Goal: Task Accomplishment & Management: Complete application form

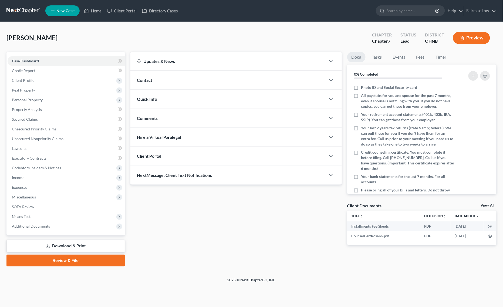
click at [62, 231] on div "Case Dashboard Payments Invoices Payments Payments Credit Report Client Profile…" at bounding box center [65, 143] width 118 height 183
drag, startPoint x: 79, startPoint y: 232, endPoint x: 81, endPoint y: 230, distance: 3.2
click at [79, 232] on div "Case Dashboard Payments Invoices Payments Payments Credit Report Client Profile…" at bounding box center [65, 143] width 118 height 183
click at [81, 228] on span "Additional Documents" at bounding box center [66, 226] width 117 height 10
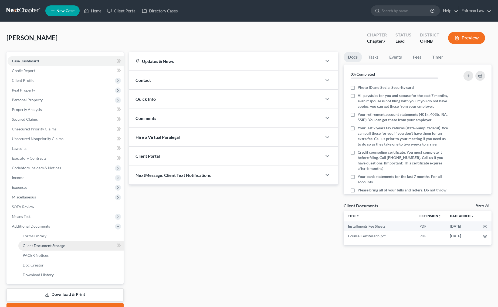
click at [73, 244] on link "Client Document Storage" at bounding box center [70, 246] width 105 height 10
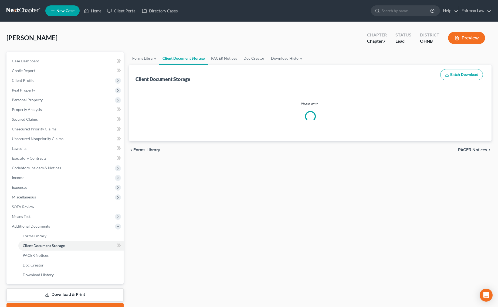
select select "5"
select select "24"
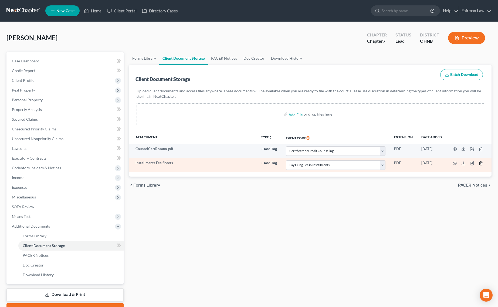
click at [479, 162] on icon "button" at bounding box center [480, 163] width 2 height 4
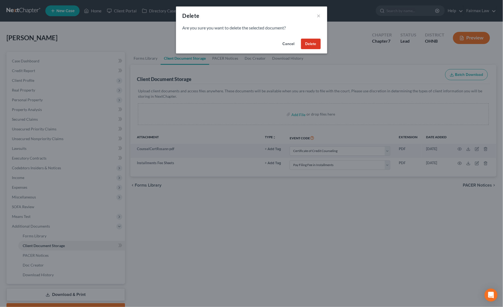
click at [312, 41] on button "Delete" at bounding box center [311, 44] width 20 height 11
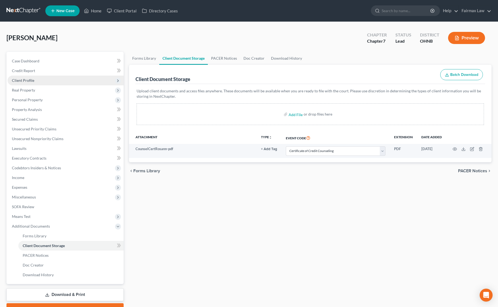
click at [81, 83] on span "Client Profile" at bounding box center [66, 81] width 116 height 10
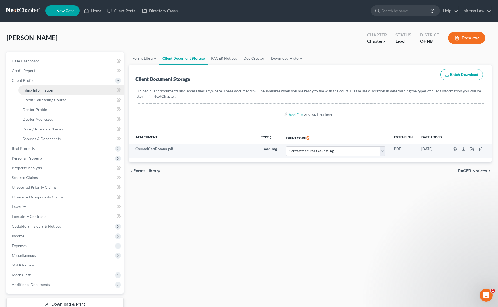
click at [45, 89] on span "Filing Information" at bounding box center [38, 90] width 30 height 5
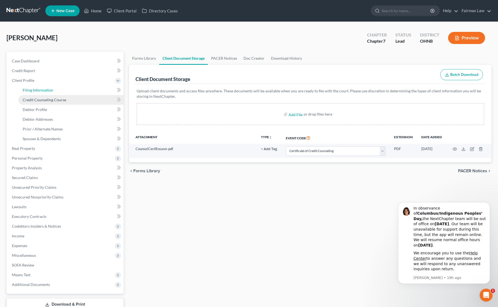
select select "1"
select select "0"
select select "36"
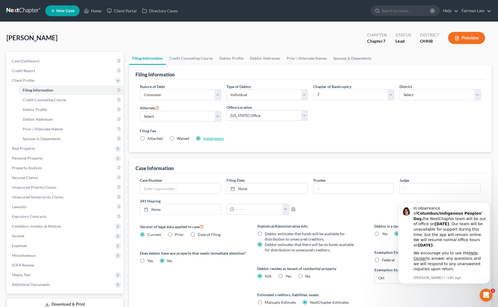
click at [206, 137] on link "Installments" at bounding box center [213, 138] width 21 height 5
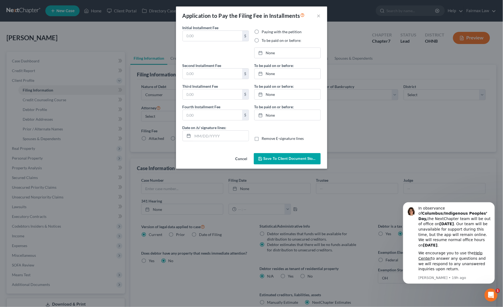
type input "84.50"
radio input "true"
type input "84.50"
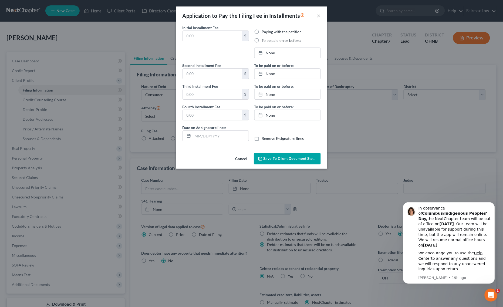
type input "[DATE]"
click at [276, 53] on link "[DATE]" at bounding box center [287, 53] width 66 height 10
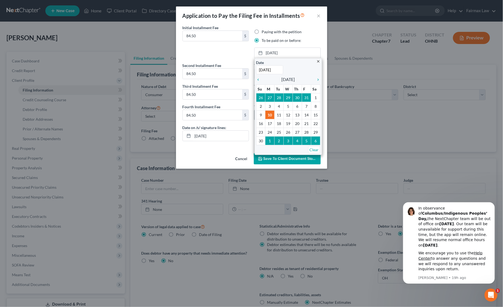
drag, startPoint x: 298, startPoint y: 116, endPoint x: 291, endPoint y: 110, distance: 9.2
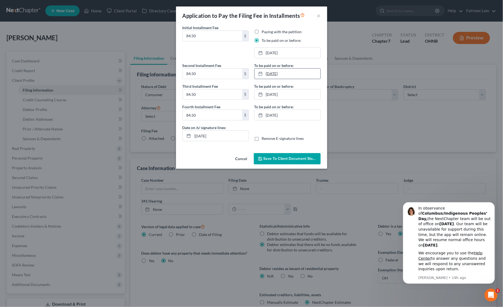
click at [269, 76] on link "[DATE]" at bounding box center [287, 74] width 66 height 10
click at [270, 92] on link "[DATE]" at bounding box center [287, 94] width 66 height 10
click at [283, 119] on link "2/6/2026" at bounding box center [287, 115] width 66 height 10
drag, startPoint x: 232, startPoint y: 133, endPoint x: 60, endPoint y: 125, distance: 171.5
click at [62, 126] on div "Application to Pay the Filing Fee in Installments × Initial Installment Fee 84.…" at bounding box center [251, 153] width 503 height 307
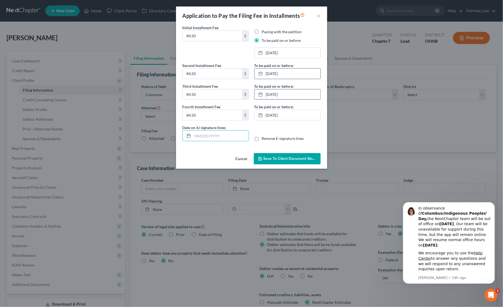
click at [301, 157] on span "Save to Client Document Storage" at bounding box center [291, 158] width 57 height 5
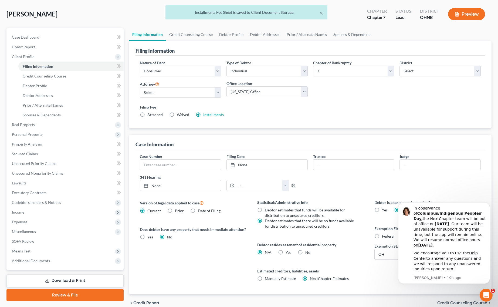
scroll to position [49, 0]
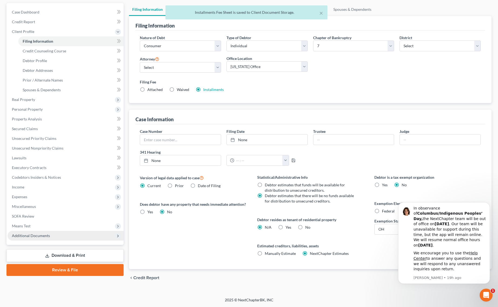
click at [65, 239] on span "Additional Documents" at bounding box center [66, 236] width 116 height 10
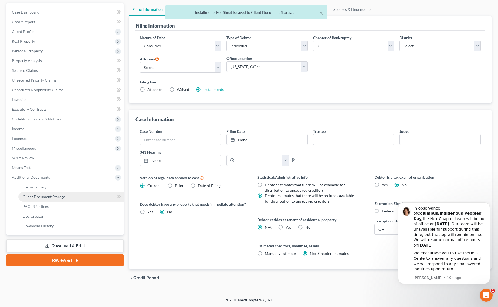
click at [69, 196] on link "Client Document Storage" at bounding box center [70, 197] width 105 height 10
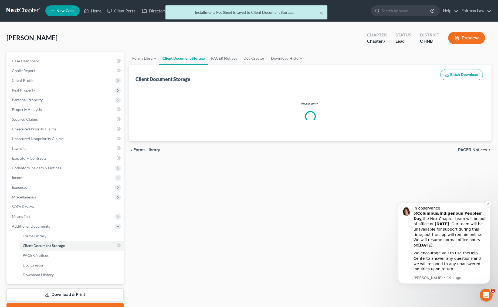
select select "5"
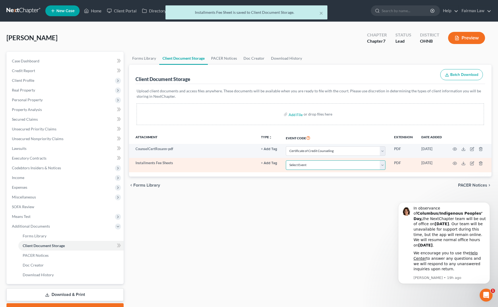
click at [304, 162] on select "Select Event 20 Largest Unsecured Creditors Amended List of Creditors (Fee) Ame…" at bounding box center [336, 164] width 100 height 9
select select "24"
click at [286, 160] on select "Select Event 20 Largest Unsecured Creditors Amended List of Creditors (Fee) Ame…" at bounding box center [336, 164] width 100 height 9
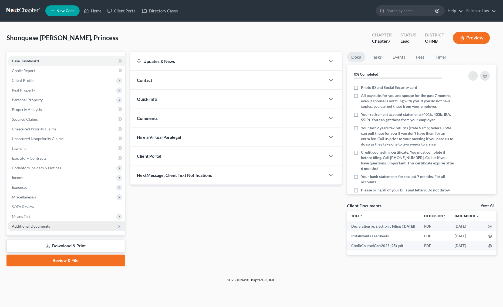
click at [27, 224] on span "Additional Documents" at bounding box center [31, 226] width 38 height 5
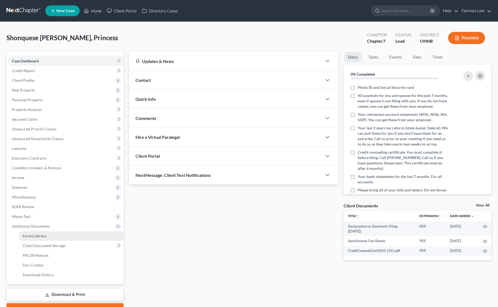
click at [71, 240] on link "Forms Library" at bounding box center [70, 236] width 105 height 10
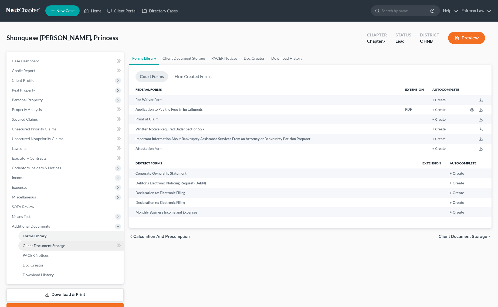
click at [86, 244] on link "Client Document Storage" at bounding box center [70, 246] width 105 height 10
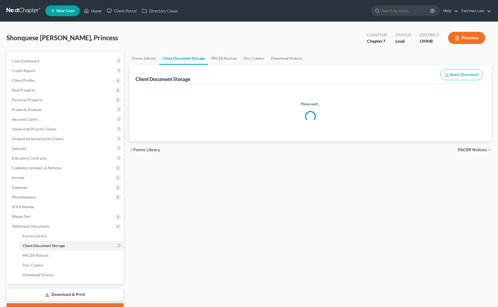
select select "5"
select select "24"
select select "16"
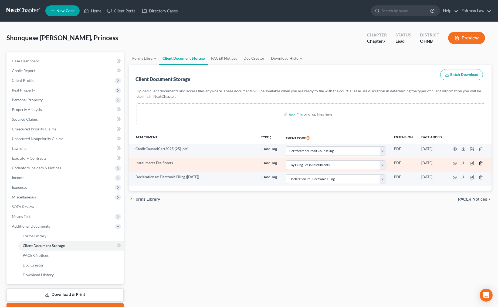
click at [482, 161] on icon "button" at bounding box center [480, 163] width 4 height 4
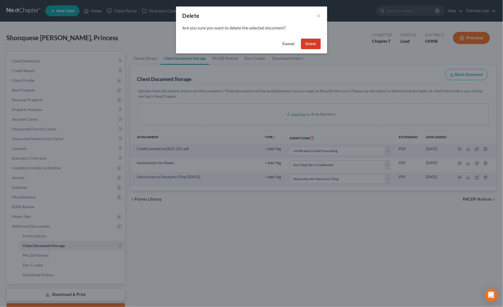
click at [309, 42] on button "Delete" at bounding box center [311, 44] width 20 height 11
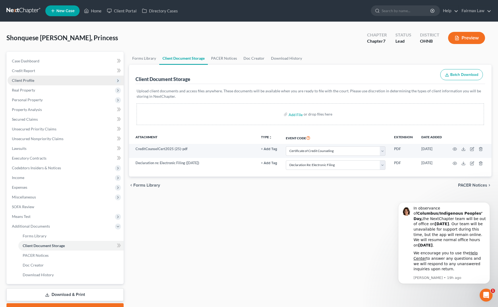
click at [46, 80] on span "Client Profile" at bounding box center [66, 81] width 116 height 10
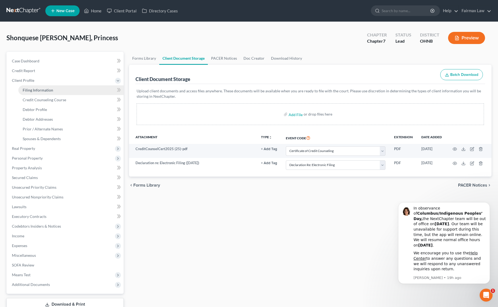
click at [47, 89] on span "Filing Information" at bounding box center [38, 90] width 30 height 5
select select "1"
select select "0"
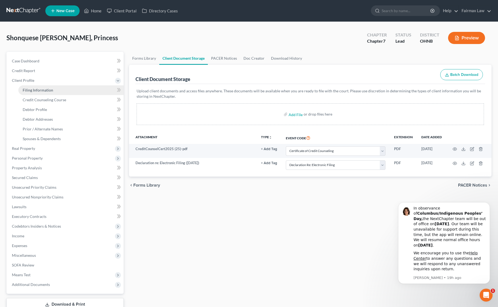
select select "36"
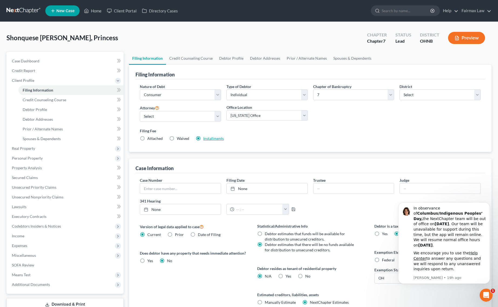
click at [215, 139] on link "Installments" at bounding box center [213, 138] width 21 height 5
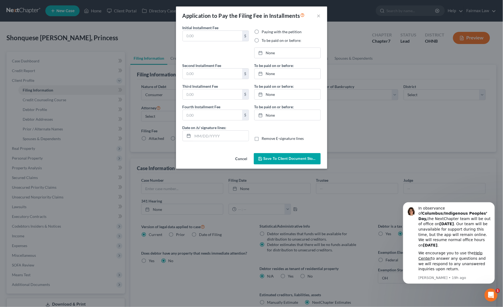
type input "84.50"
radio input "true"
type input "84.50"
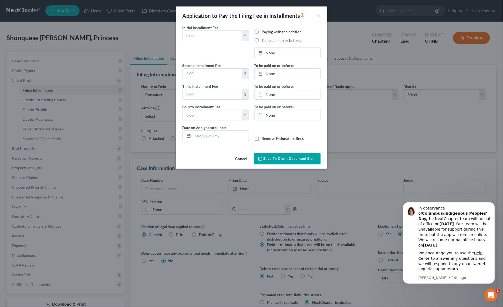
type input "[DATE]"
click at [287, 49] on link "[DATE]" at bounding box center [287, 53] width 66 height 10
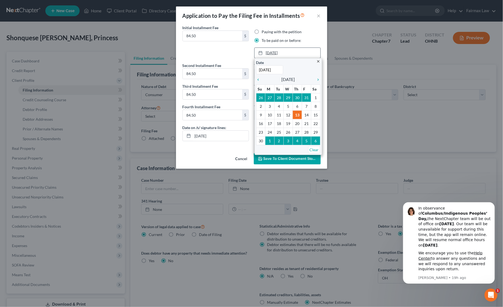
click at [287, 49] on link "11/13/2025" at bounding box center [287, 53] width 66 height 10
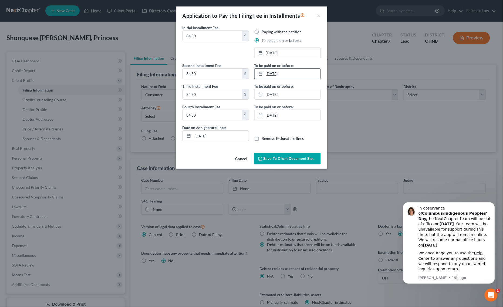
click at [286, 71] on link "12/12/2025" at bounding box center [287, 74] width 66 height 10
click at [281, 94] on link "1/13/2026" at bounding box center [287, 94] width 66 height 10
click at [286, 115] on link "2/9/2026" at bounding box center [287, 115] width 66 height 10
drag, startPoint x: 227, startPoint y: 134, endPoint x: 72, endPoint y: 132, distance: 154.9
click at [91, 135] on div "Application to Pay the Filing Fee in Installments × Initial Installment Fee 84.…" at bounding box center [251, 153] width 503 height 307
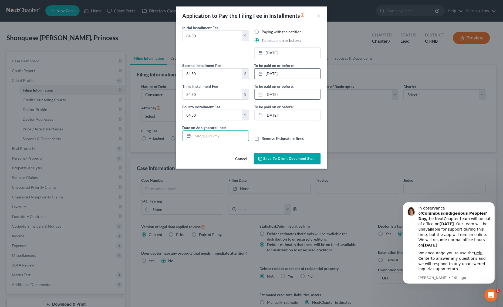
click at [277, 158] on span "Save to Client Document Storage" at bounding box center [291, 158] width 57 height 5
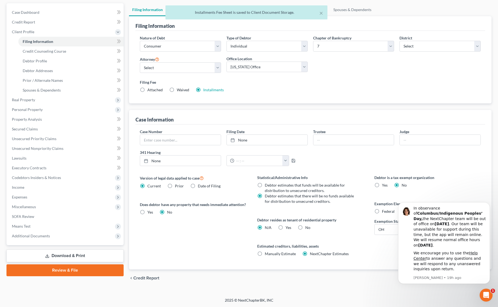
scroll to position [49, 0]
click at [76, 236] on span "Additional Documents" at bounding box center [66, 236] width 116 height 10
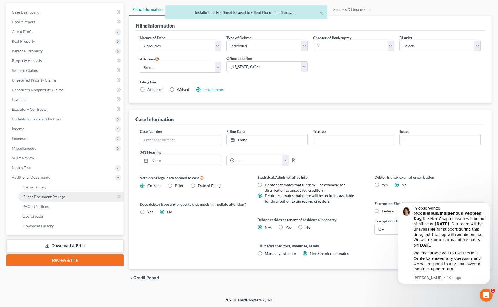
click at [76, 200] on link "Client Document Storage" at bounding box center [70, 197] width 105 height 10
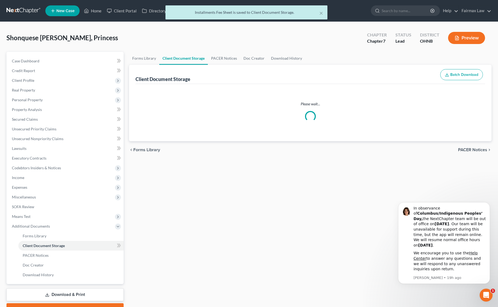
select select "5"
select select "16"
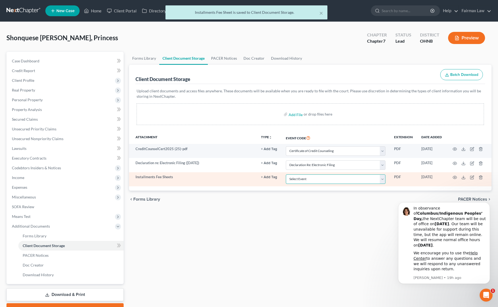
click at [329, 177] on select "Select Event 20 Largest Unsecured Creditors Amended List of Creditors (Fee) Ame…" at bounding box center [336, 178] width 100 height 9
select select "24"
click at [286, 174] on select "Select Event 20 Largest Unsecured Creditors Amended List of Creditors (Fee) Ame…" at bounding box center [336, 178] width 100 height 9
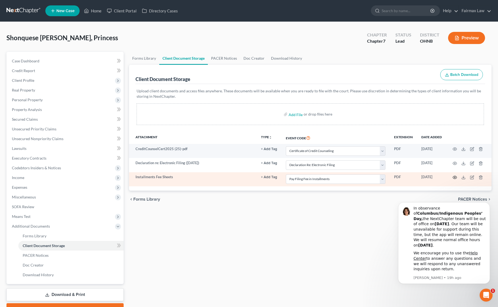
click at [455, 175] on icon "button" at bounding box center [455, 177] width 4 height 4
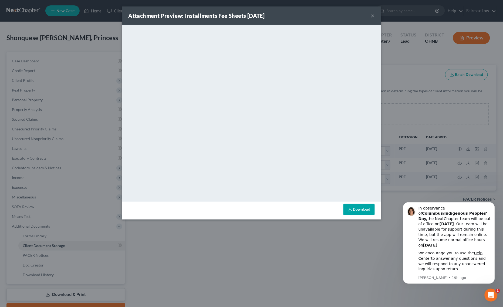
click at [259, 246] on div "Attachment Preview: Installments Fee Sheets 10/13/2025 × <object ng-attr-data='…" at bounding box center [251, 153] width 503 height 307
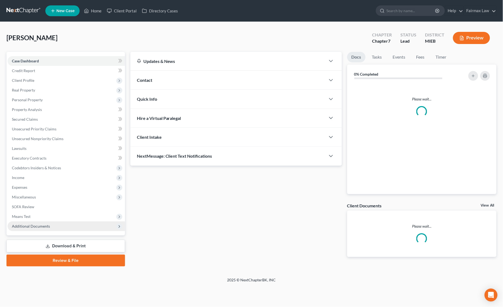
click at [65, 227] on span "Additional Documents" at bounding box center [66, 226] width 117 height 10
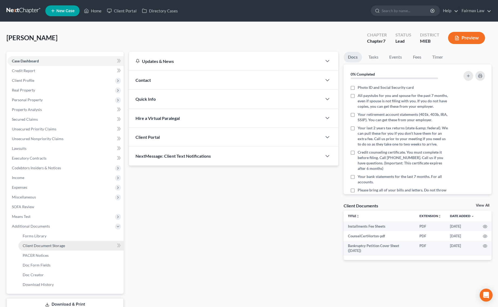
click at [63, 241] on link "Client Document Storage" at bounding box center [70, 246] width 105 height 10
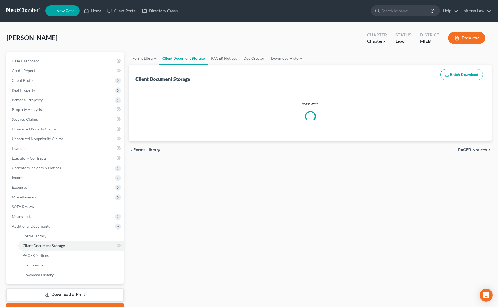
select select "6"
select select "7"
select select "32"
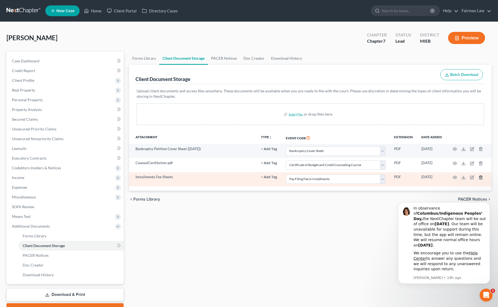
click at [482, 178] on icon "button" at bounding box center [480, 177] width 4 height 4
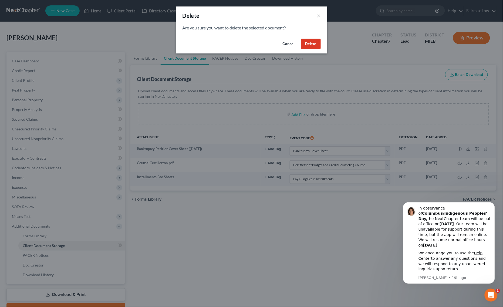
click at [312, 39] on button "Delete" at bounding box center [311, 44] width 20 height 11
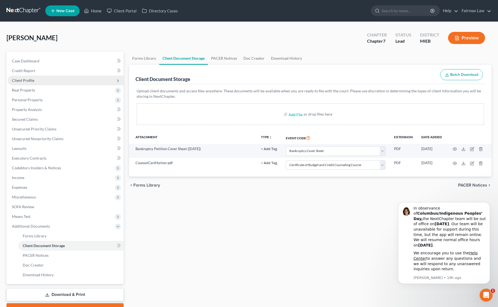
click at [52, 81] on span "Client Profile" at bounding box center [66, 81] width 116 height 10
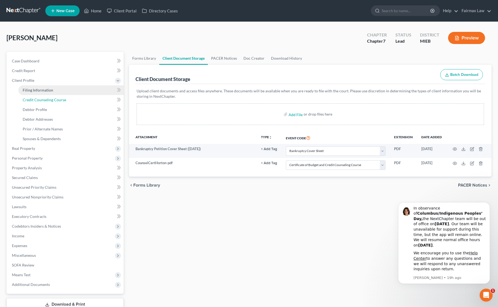
click at [45, 95] on link "Credit Counseling Course" at bounding box center [70, 100] width 105 height 10
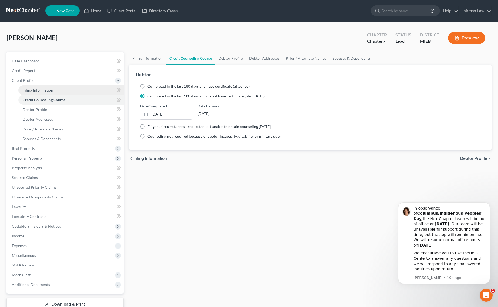
click at [64, 91] on link "Filing Information" at bounding box center [70, 90] width 105 height 10
select select "1"
select select "0"
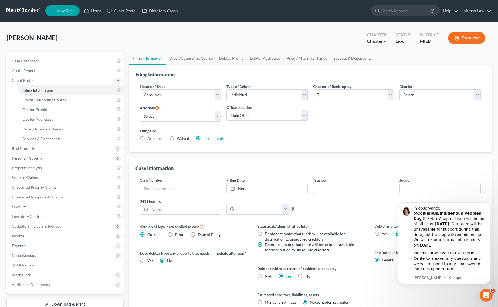
click at [215, 136] on link "Installments" at bounding box center [213, 138] width 21 height 5
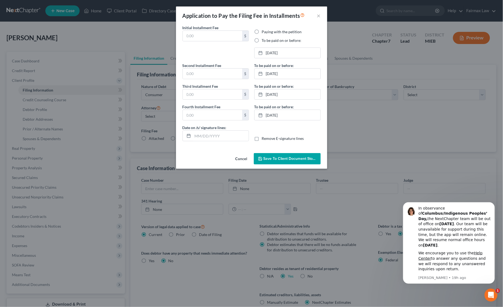
type input "84.50"
radio input "true"
type input "10/31/2025"
type input "84.50"
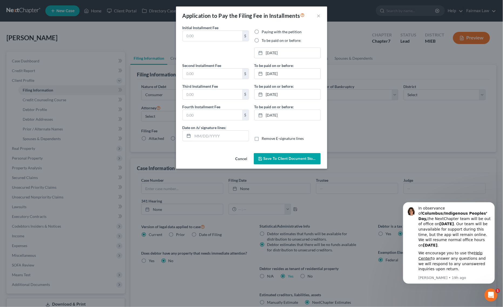
type input "84.50"
type input "[DATE]"
click at [276, 52] on link "10/31/2025" at bounding box center [287, 53] width 66 height 10
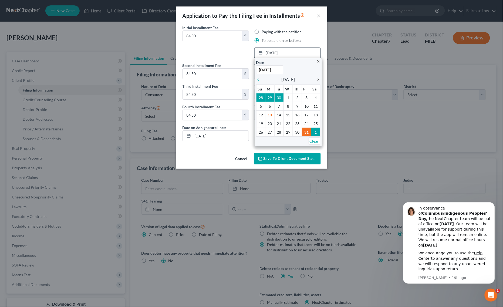
click at [317, 79] on icon "chevron_right" at bounding box center [316, 79] width 7 height 4
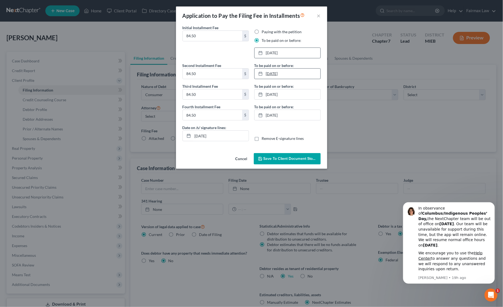
click at [280, 77] on link "12/8/2025" at bounding box center [287, 74] width 66 height 10
click at [279, 97] on link "1/8/2026" at bounding box center [287, 94] width 66 height 10
click at [280, 116] on link "2/9/2026" at bounding box center [287, 115] width 66 height 10
click at [270, 161] on button "Save to Client Document Storage" at bounding box center [287, 158] width 67 height 11
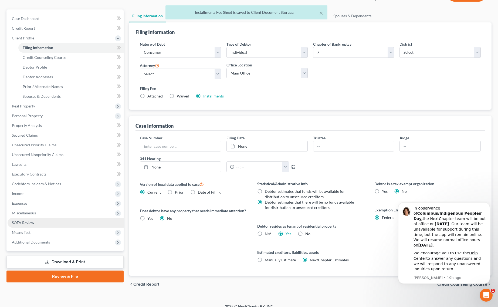
scroll to position [49, 0]
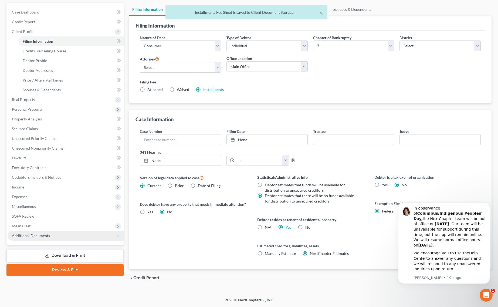
click at [67, 235] on span "Additional Documents" at bounding box center [66, 236] width 116 height 10
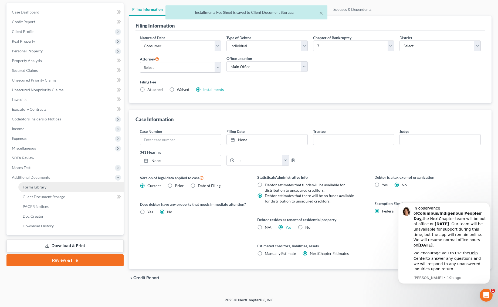
click at [60, 186] on link "Forms Library" at bounding box center [70, 187] width 105 height 10
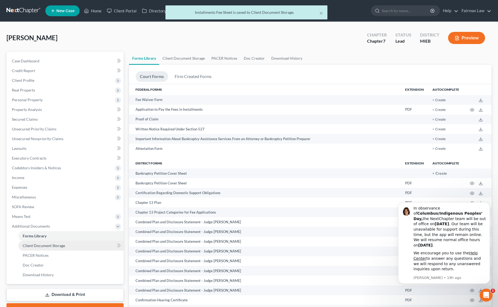
click at [57, 243] on span "Client Document Storage" at bounding box center [44, 245] width 42 height 5
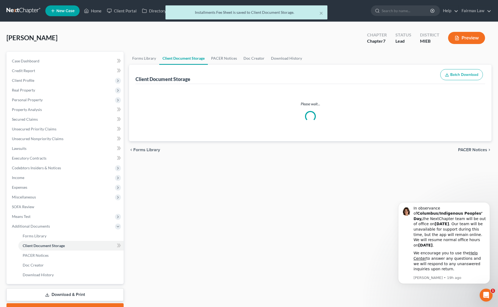
select select "6"
select select "7"
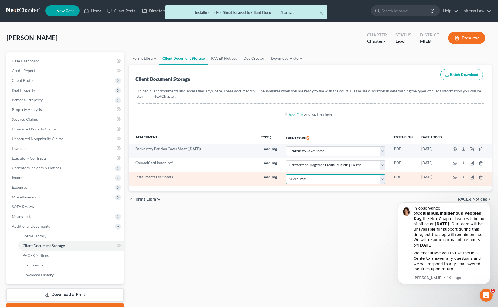
click at [306, 180] on select "Select Event 20 Largest Unsecured Creditors Amended Chapter 11 Plan Amended Cha…" at bounding box center [336, 178] width 100 height 9
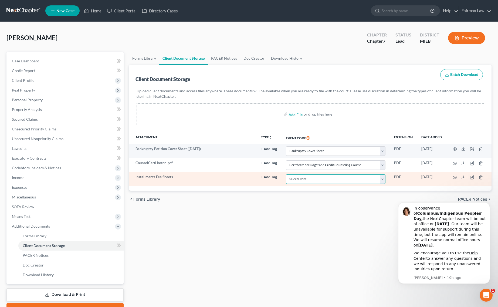
select select "32"
click at [286, 174] on select "Select Event 20 Largest Unsecured Creditors Amended Chapter 11 Plan Amended Cha…" at bounding box center [336, 178] width 100 height 9
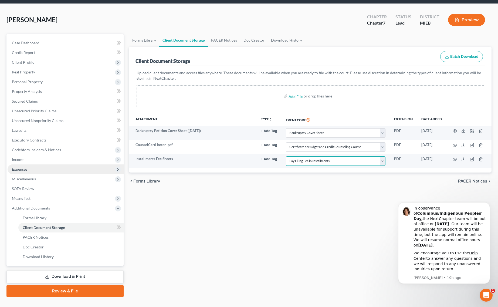
scroll to position [28, 0]
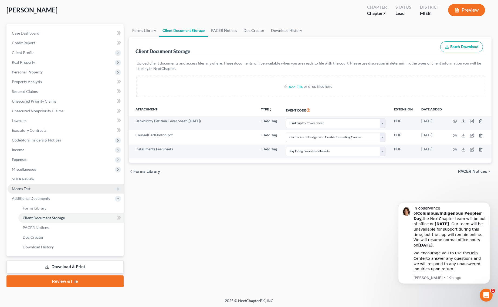
click at [29, 186] on span "Means Test" at bounding box center [21, 188] width 19 height 5
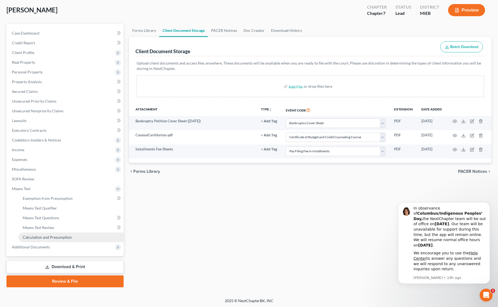
click at [49, 235] on span "Calculation and Presumption" at bounding box center [47, 237] width 49 height 5
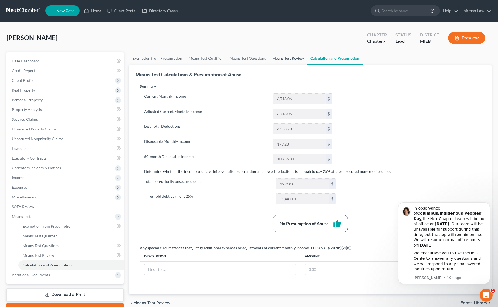
click at [288, 57] on link "Means Test Review" at bounding box center [288, 58] width 38 height 13
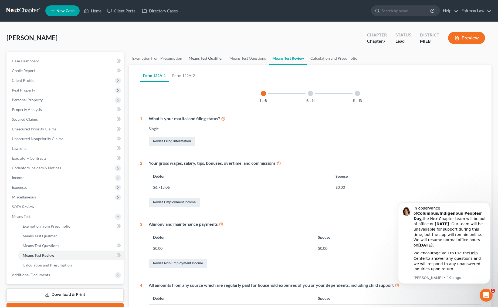
click at [202, 56] on link "Means Test Qualifier" at bounding box center [205, 58] width 41 height 13
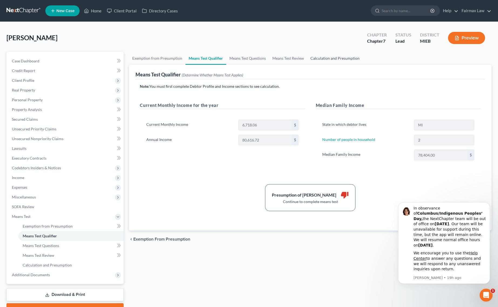
click at [326, 55] on link "Calculation and Presumption" at bounding box center [335, 58] width 56 height 13
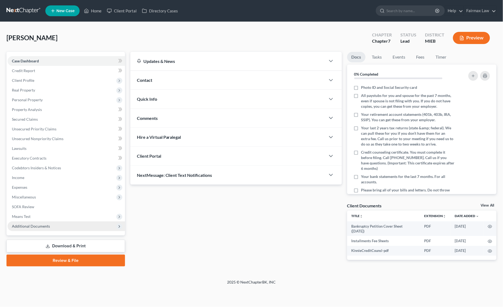
click at [59, 223] on span "Additional Documents" at bounding box center [66, 226] width 117 height 10
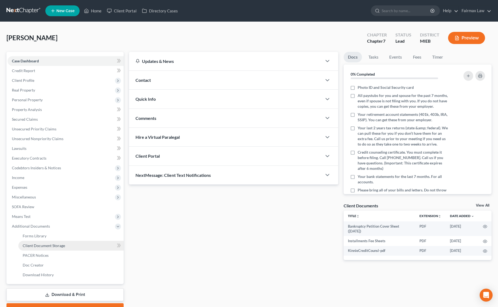
click at [55, 248] on link "Client Document Storage" at bounding box center [70, 246] width 105 height 10
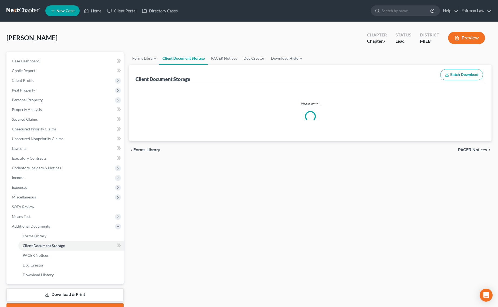
select select "7"
select select "32"
select select "6"
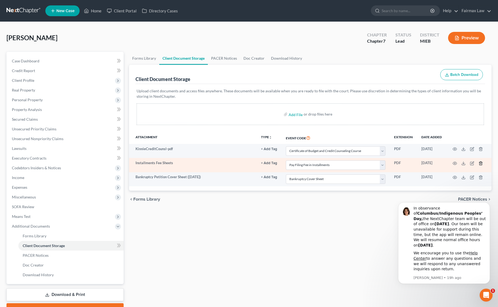
click at [480, 163] on line "button" at bounding box center [480, 163] width 0 height 1
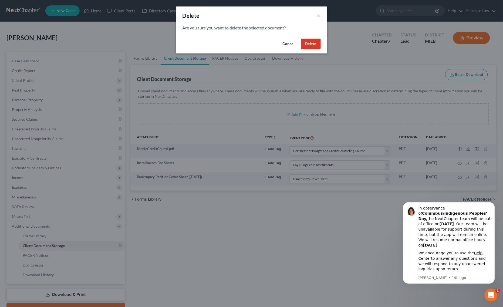
click at [307, 45] on button "Delete" at bounding box center [311, 44] width 20 height 11
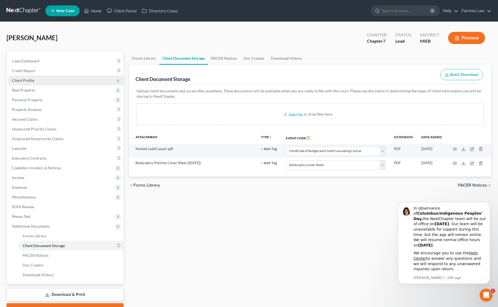
click at [47, 76] on span "Client Profile" at bounding box center [66, 81] width 116 height 10
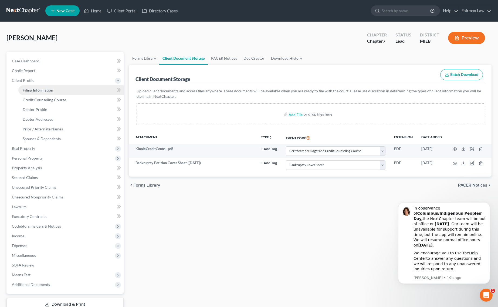
click at [36, 92] on link "Filing Information" at bounding box center [70, 90] width 105 height 10
select select "1"
select select "0"
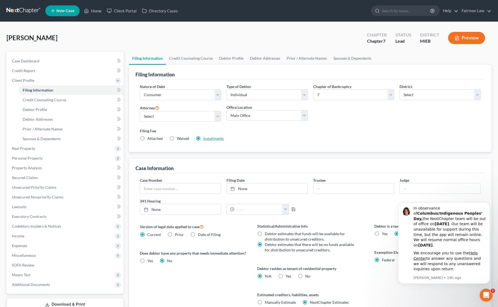
click at [216, 138] on link "Installments" at bounding box center [213, 138] width 21 height 5
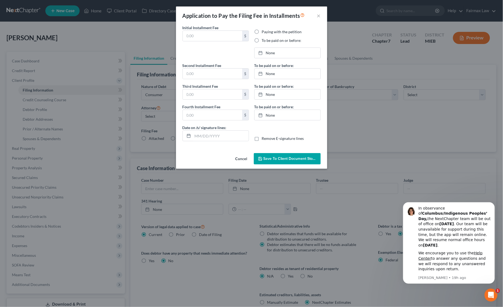
type input "84.50"
radio input "true"
type input "11/10/2025"
type input "84.50"
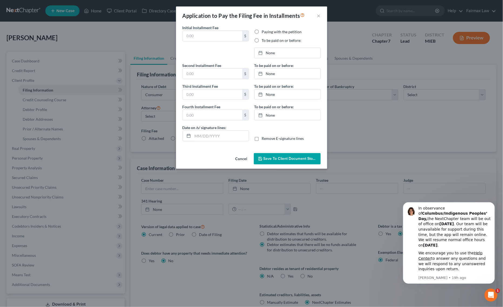
type input "84.50"
type input "10/13/2025"
click at [280, 52] on link "11/10/2025" at bounding box center [287, 53] width 66 height 10
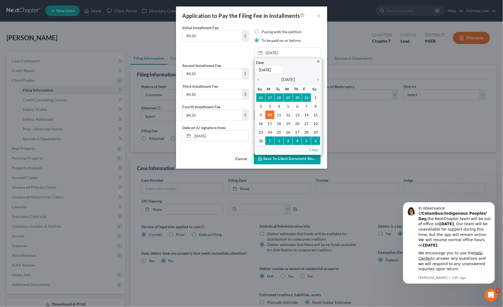
drag, startPoint x: 299, startPoint y: 115, endPoint x: 299, endPoint y: 111, distance: 4.6
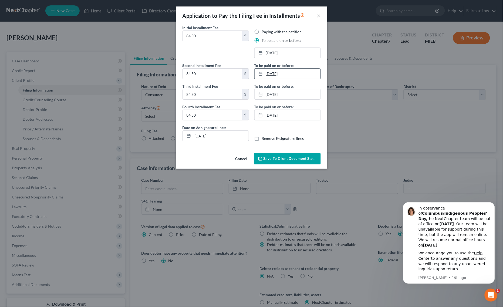
click at [289, 74] on link "12/10/2025" at bounding box center [287, 74] width 66 height 10
click at [277, 96] on link "1/9/2026" at bounding box center [287, 94] width 66 height 10
click at [281, 118] on link "2/10/2026" at bounding box center [287, 115] width 66 height 10
click at [288, 158] on span "Save to Client Document Storage" at bounding box center [291, 158] width 57 height 5
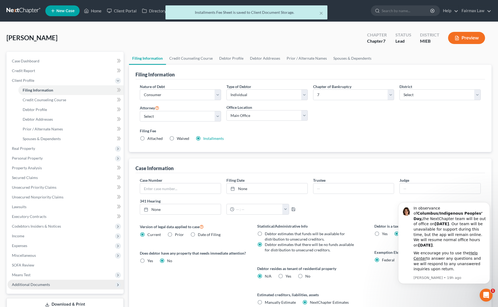
click at [45, 283] on span "Additional Documents" at bounding box center [31, 284] width 38 height 5
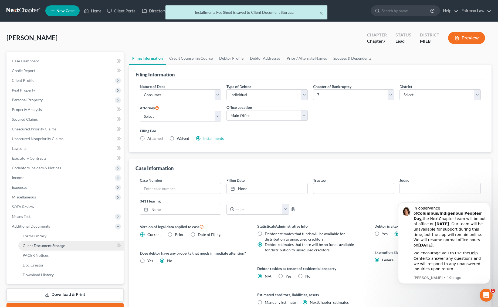
click at [55, 247] on span "Client Document Storage" at bounding box center [44, 245] width 42 height 5
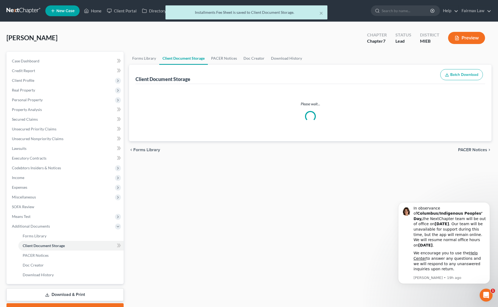
select select "7"
select select "6"
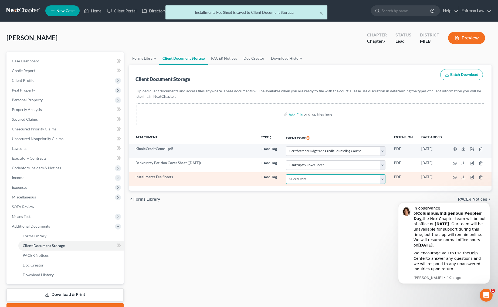
click at [312, 181] on select "Select Event 20 Largest Unsecured Creditors Amended Chapter 11 Plan Amended Cha…" at bounding box center [336, 178] width 100 height 9
select select "32"
click at [286, 174] on select "Select Event 20 Largest Unsecured Creditors Amended Chapter 11 Plan Amended Cha…" at bounding box center [336, 178] width 100 height 9
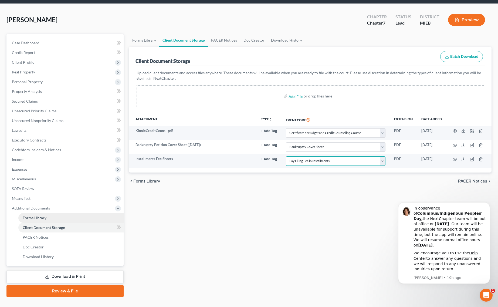
scroll to position [28, 0]
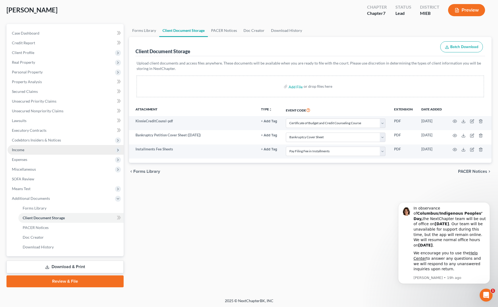
click at [51, 149] on span "Income" at bounding box center [66, 150] width 116 height 10
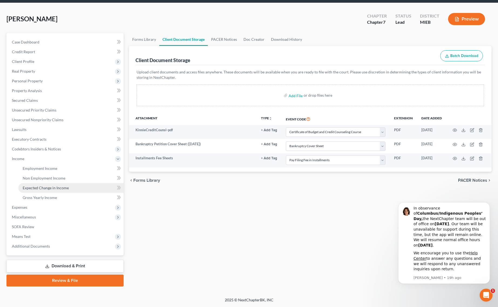
scroll to position [18, 0]
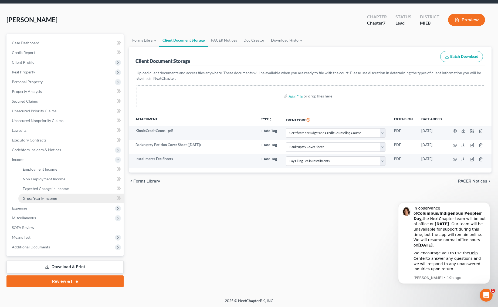
click at [46, 196] on span "Gross Yearly Income" at bounding box center [40, 198] width 34 height 5
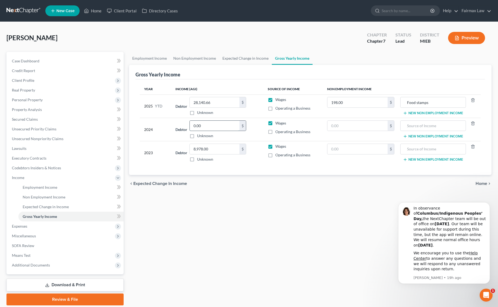
click at [202, 123] on input "0.00" at bounding box center [215, 126] width 50 height 10
type input "30,571.00"
drag, startPoint x: 35, startPoint y: 95, endPoint x: 39, endPoint y: 101, distance: 7.2
click at [35, 95] on span "Personal Property" at bounding box center [66, 100] width 116 height 10
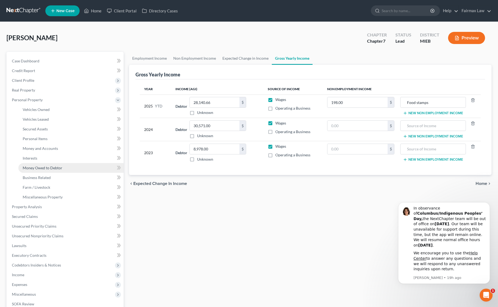
click at [65, 168] on link "Money Owed to Debtor" at bounding box center [70, 168] width 105 height 10
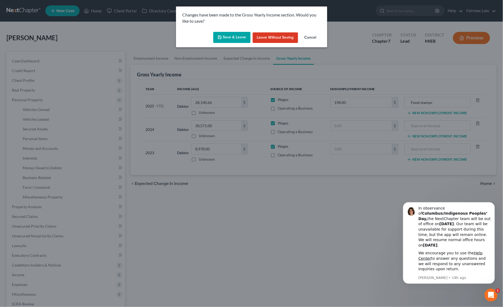
click at [231, 32] on button "Save & Leave" at bounding box center [231, 37] width 37 height 11
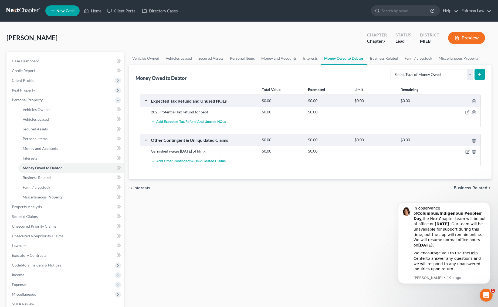
click at [465, 114] on icon "button" at bounding box center [467, 112] width 4 height 4
select select "0"
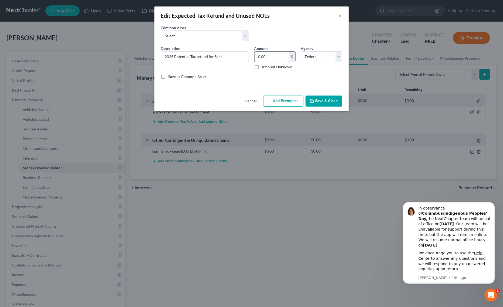
click at [274, 57] on input "0.00" at bounding box center [271, 57] width 34 height 10
type input "4,342.5"
click at [277, 99] on button "Add Exemption" at bounding box center [283, 101] width 40 height 11
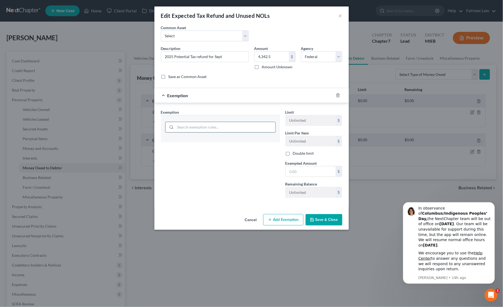
click at [229, 130] on input "search" at bounding box center [225, 127] width 100 height 10
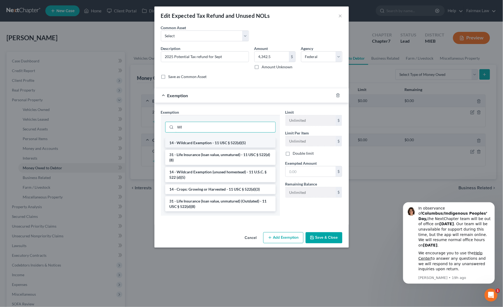
type input "WI"
click at [210, 146] on li "14 - Wildcard Exemption - 11 USC § 522(d)(5)" at bounding box center [220, 143] width 110 height 10
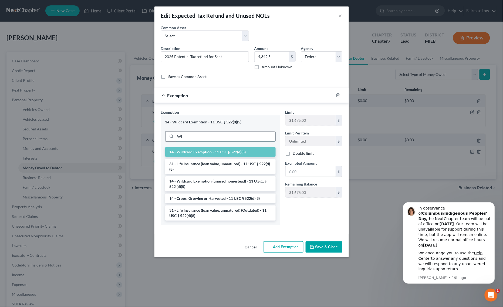
click at [216, 138] on input "WI" at bounding box center [225, 136] width 100 height 10
click at [207, 188] on li "14 - Wildcard Exemption (unused homestead) - 11 U.S.C. § 522 (d)(5)" at bounding box center [220, 183] width 110 height 15
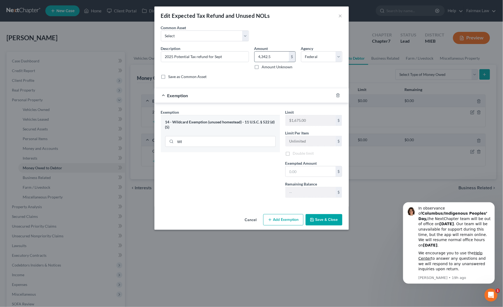
click at [269, 61] on input "4,342.5" at bounding box center [271, 57] width 34 height 10
click at [298, 171] on input "text" at bounding box center [310, 171] width 50 height 10
paste input "4,342.5"
type input "4,342.5"
drag, startPoint x: 198, startPoint y: 183, endPoint x: 210, endPoint y: 187, distance: 12.8
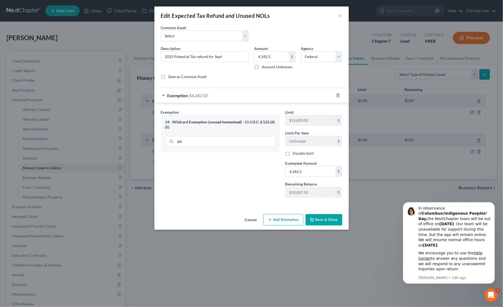
click at [199, 182] on div "Exemption Set must be selected for CA. Exemption * 14 - Wildcard Exemption (unu…" at bounding box center [220, 155] width 124 height 93
click at [335, 223] on button "Save & Close" at bounding box center [323, 219] width 37 height 11
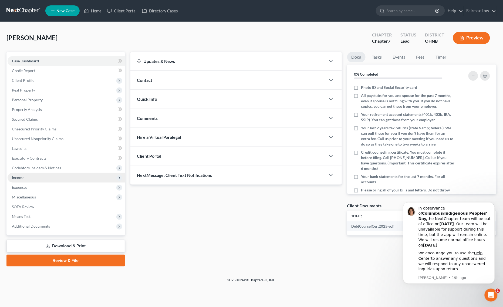
click at [48, 177] on span "Income" at bounding box center [66, 178] width 117 height 10
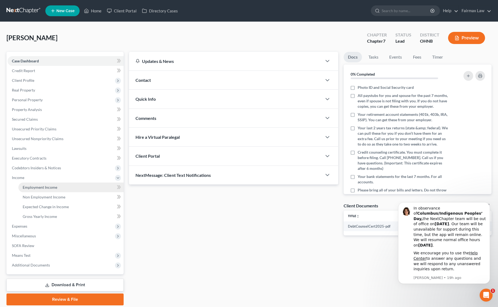
click at [33, 186] on span "Employment Income" at bounding box center [40, 187] width 35 height 5
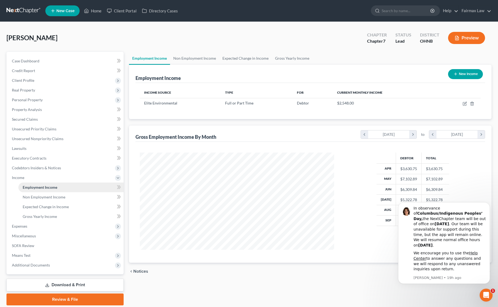
scroll to position [97, 205]
click at [40, 214] on span "Gross Yearly Income" at bounding box center [40, 216] width 34 height 5
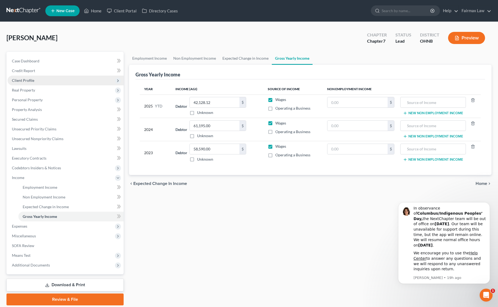
click at [33, 76] on span "Client Profile" at bounding box center [66, 81] width 116 height 10
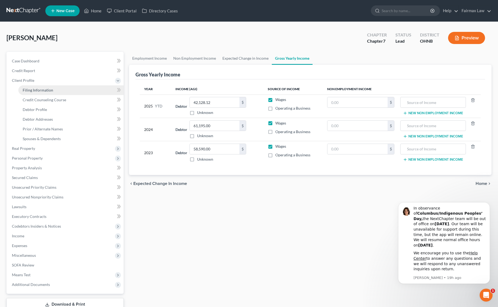
click at [34, 88] on span "Filing Information" at bounding box center [38, 90] width 30 height 5
select select "1"
select select "0"
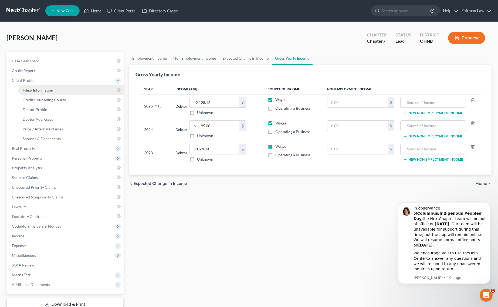
select select "36"
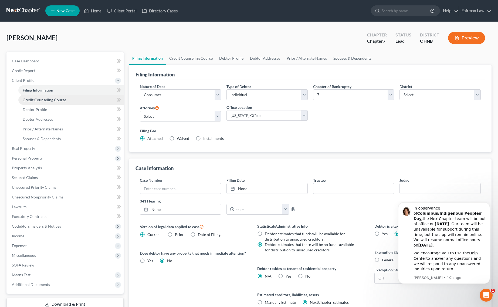
click at [46, 97] on span "Credit Counseling Course" at bounding box center [44, 99] width 43 height 5
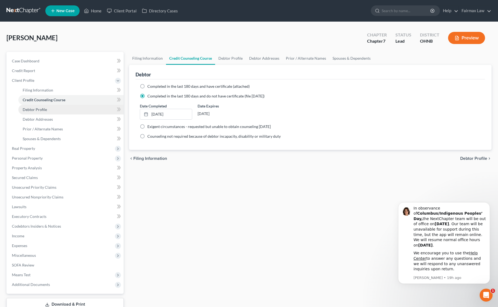
click at [38, 107] on span "Debtor Profile" at bounding box center [35, 109] width 24 height 5
select select "0"
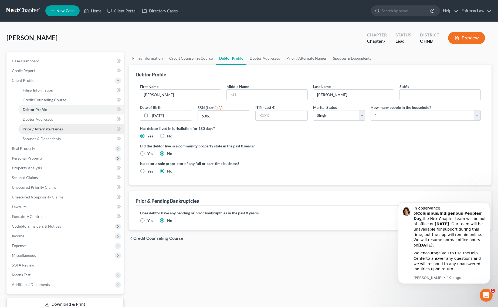
click at [38, 124] on link "Prior / Alternate Names" at bounding box center [70, 129] width 105 height 10
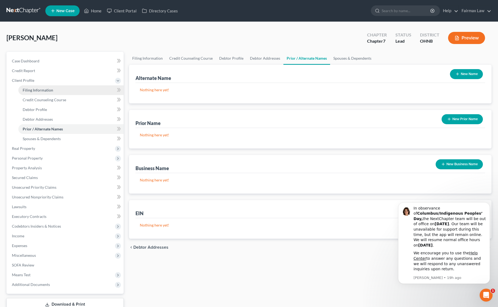
click at [46, 90] on span "Filing Information" at bounding box center [38, 90] width 30 height 5
select select "1"
select select "0"
select select "61"
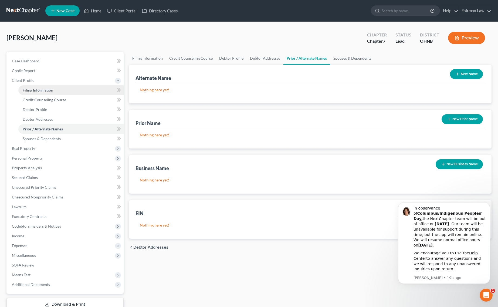
select select "12"
select select "0"
select select "36"
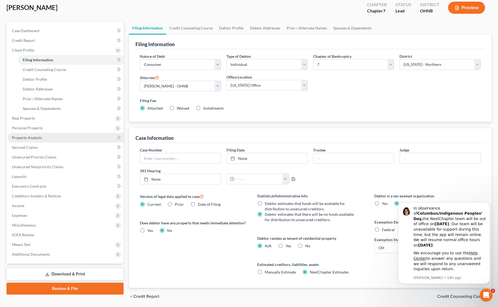
scroll to position [49, 0]
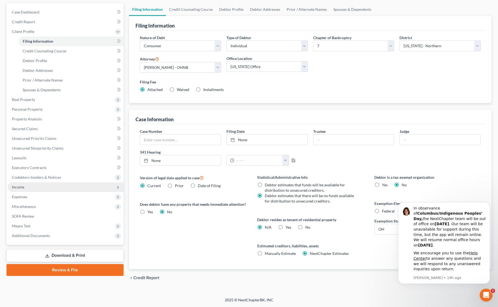
click at [25, 191] on span "Income" at bounding box center [66, 187] width 116 height 10
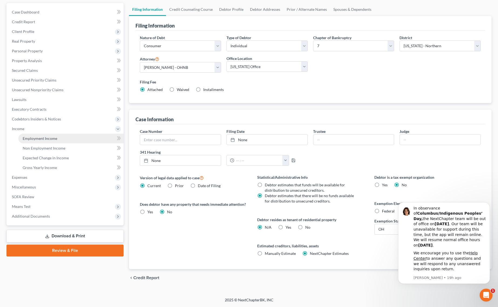
click at [45, 137] on span "Employment Income" at bounding box center [40, 138] width 35 height 5
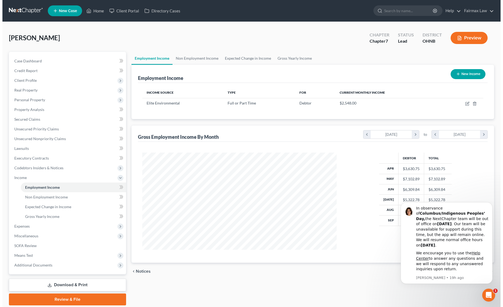
scroll to position [97, 205]
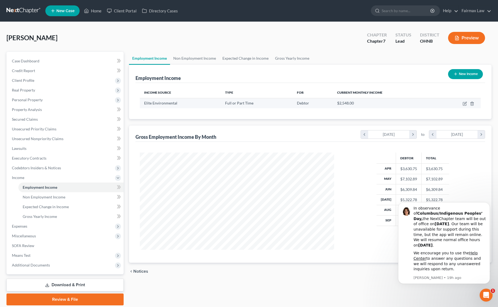
click at [462, 105] on td at bounding box center [458, 103] width 43 height 10
click at [466, 103] on icon "button" at bounding box center [464, 103] width 4 height 4
select select "0"
select select "23"
select select "3"
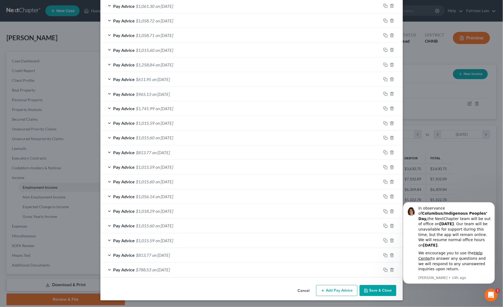
scroll to position [244, 0]
